Goal: Check status: Check status

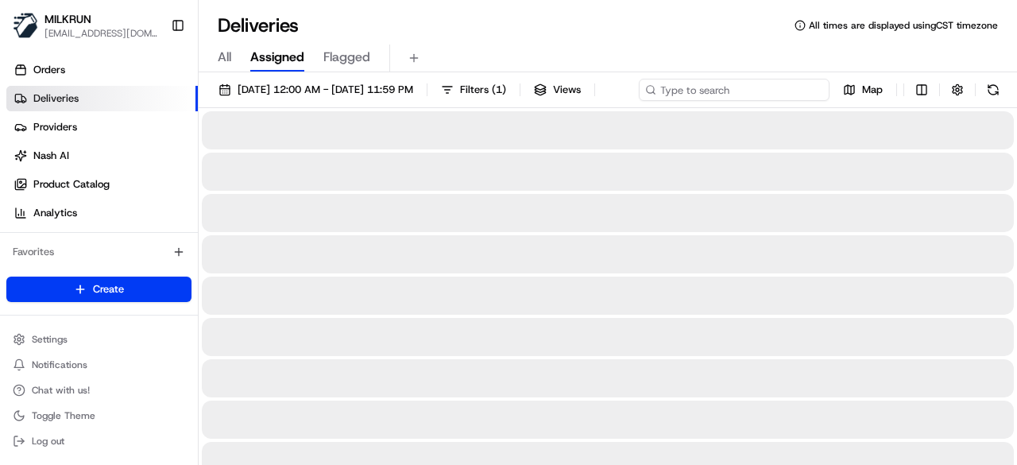
click at [753, 86] on div "22/08/2025 12:00 AM - 22/08/2025 11:59 PM Filters ( 1 ) Views Map" at bounding box center [608, 93] width 818 height 29
paste input "4cb82239-1ca2-4127-86a9-9d710edf6efe"
type input "4cb82239-1ca2-4127-86a9-9d710edf6efe"
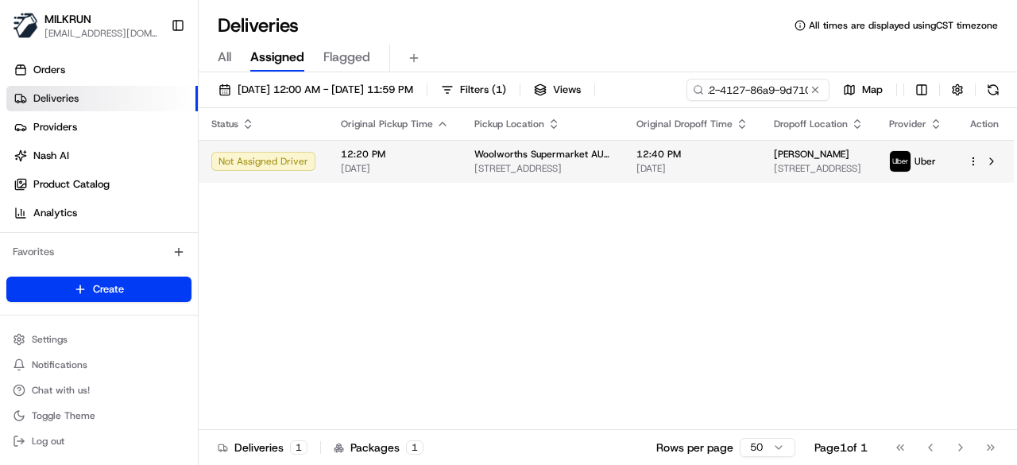
click at [710, 175] on span "[DATE]" at bounding box center [692, 168] width 112 height 13
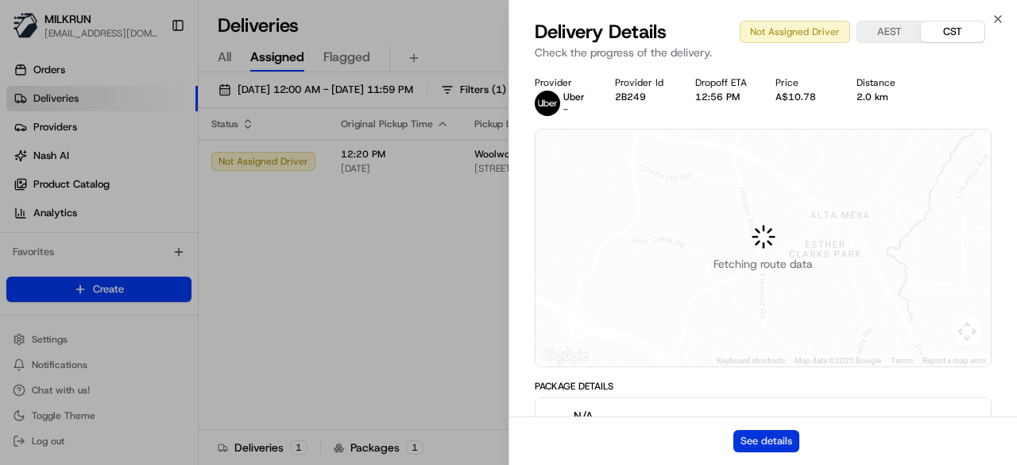
click at [756, 443] on button "See details" at bounding box center [766, 441] width 66 height 22
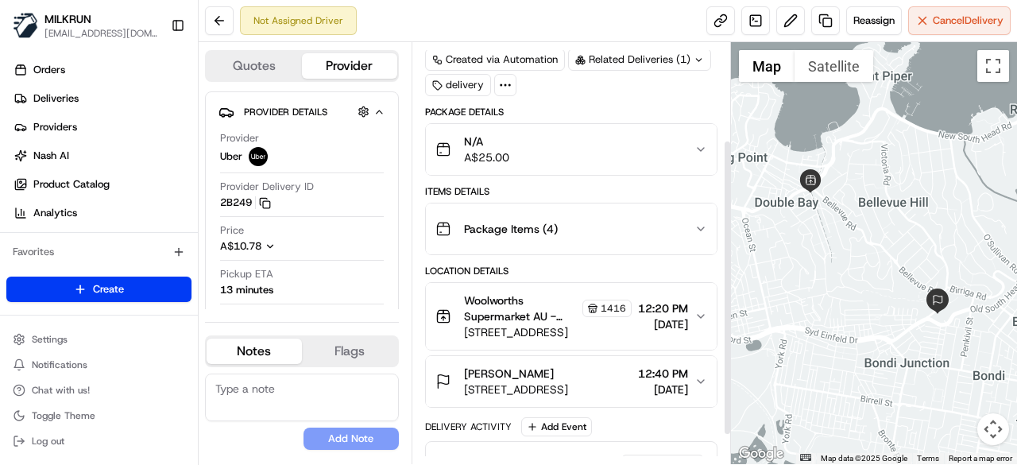
scroll to position [180, 0]
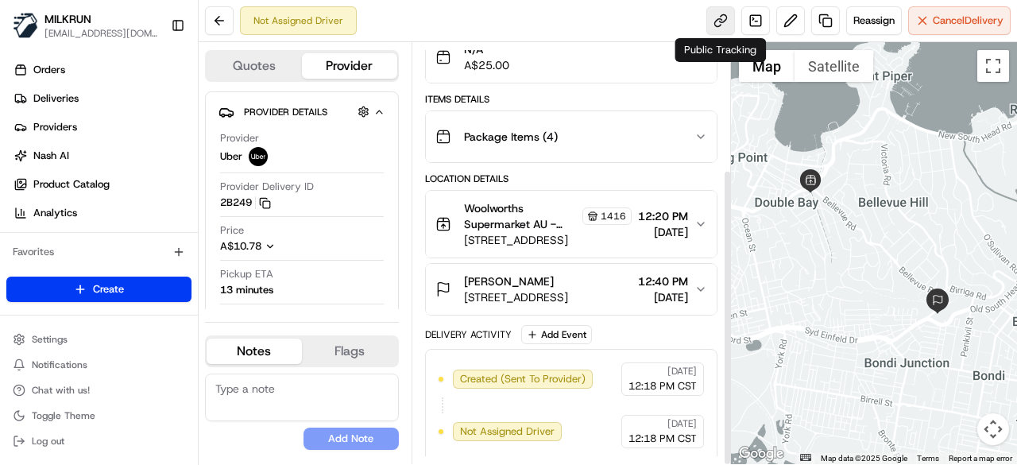
click at [717, 22] on link at bounding box center [720, 20] width 29 height 29
